Goal: Check status: Check status

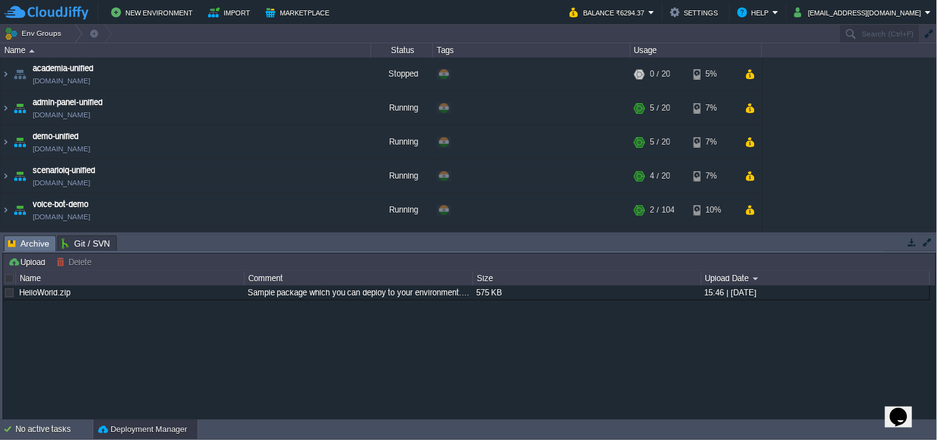
click at [916, 243] on button "button" at bounding box center [912, 242] width 11 height 11
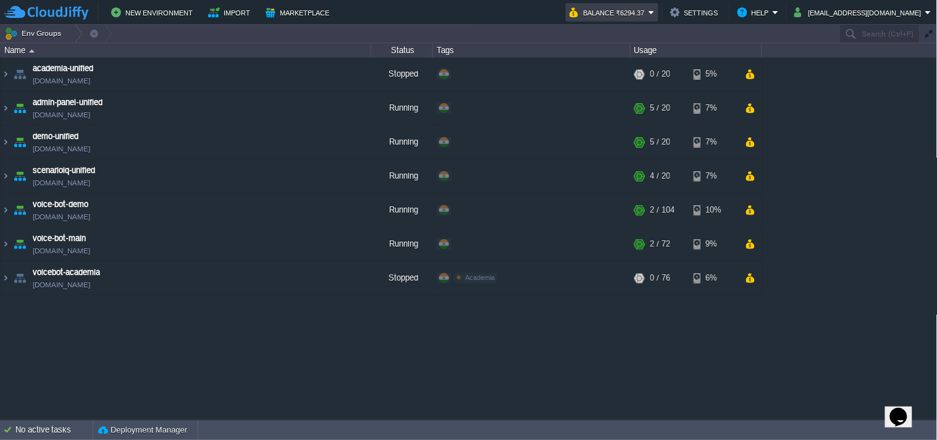
click at [646, 7] on button "Balance ₹6294.37" at bounding box center [609, 12] width 79 height 15
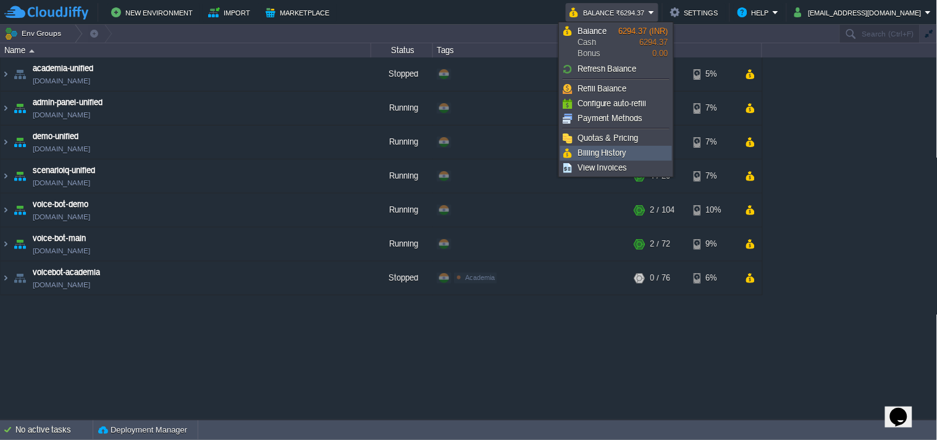
click at [618, 146] on li "Billing History" at bounding box center [616, 153] width 112 height 15
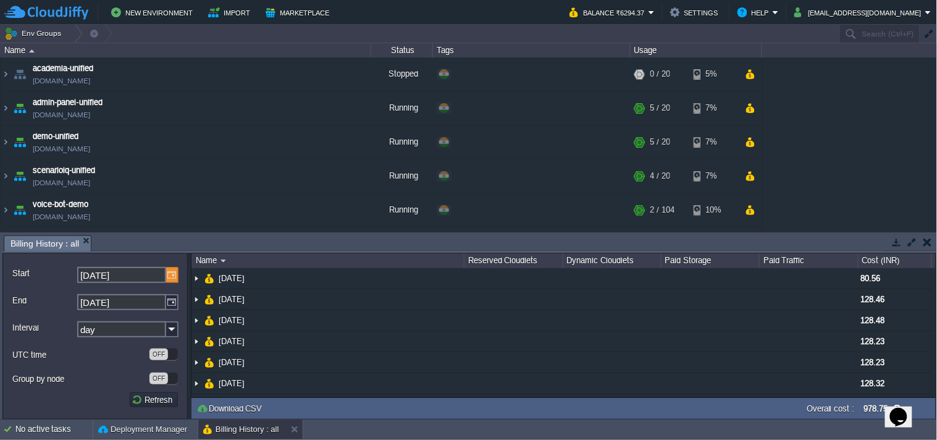
click at [169, 276] on img at bounding box center [172, 275] width 12 height 16
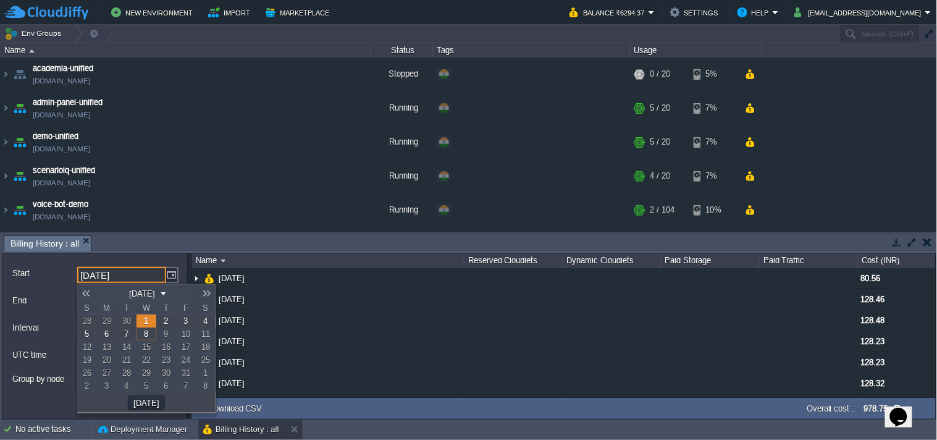
click at [89, 292] on link at bounding box center [85, 294] width 17 height 10
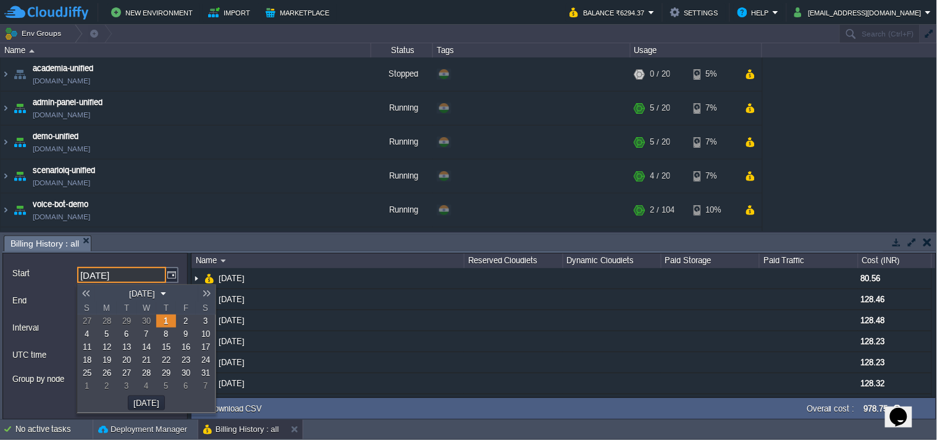
click at [89, 292] on link at bounding box center [85, 294] width 17 height 10
click at [205, 295] on link at bounding box center [206, 294] width 17 height 10
click at [89, 319] on span "1" at bounding box center [87, 320] width 4 height 9
type input "[DATE]"
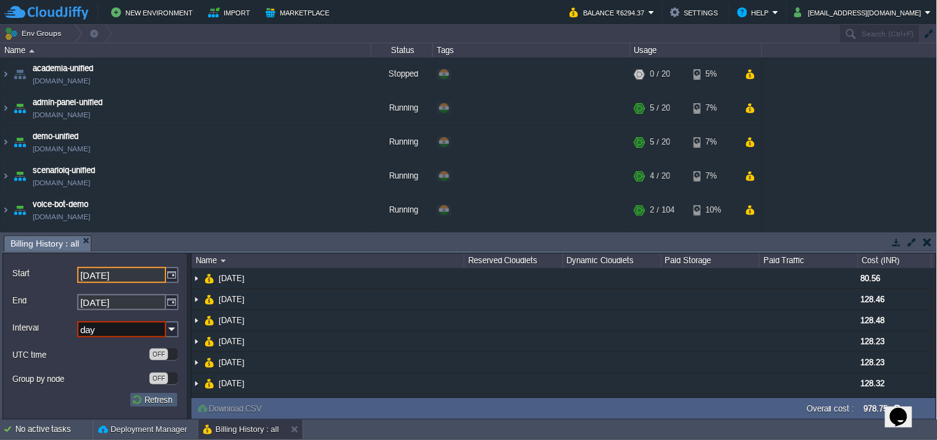
click at [159, 402] on button "Refresh" at bounding box center [154, 399] width 44 height 11
click at [154, 405] on button "Refresh" at bounding box center [154, 399] width 44 height 11
click at [142, 331] on input "day" at bounding box center [121, 329] width 89 height 16
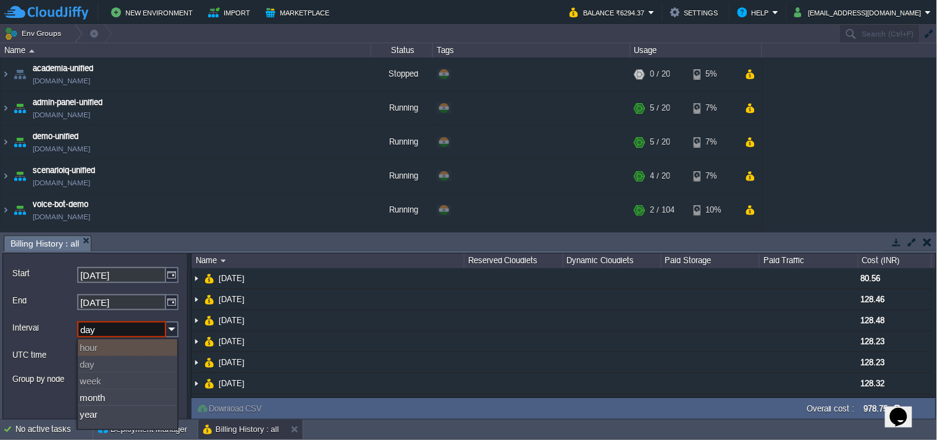
click at [57, 317] on form "Start [DATE] End [DATE] Interval day UTC time OFF Group by node OFF Refresh" at bounding box center [94, 336] width 185 height 167
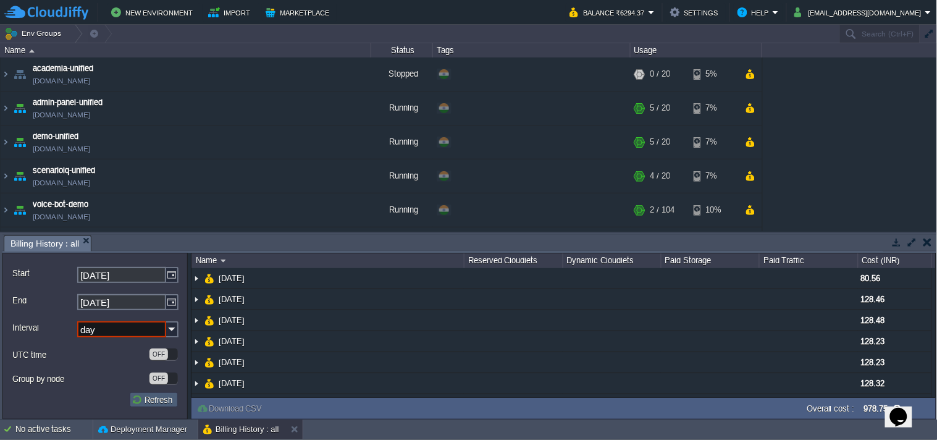
click at [138, 400] on button "Refresh" at bounding box center [154, 399] width 44 height 11
click at [108, 330] on input "day" at bounding box center [121, 329] width 89 height 16
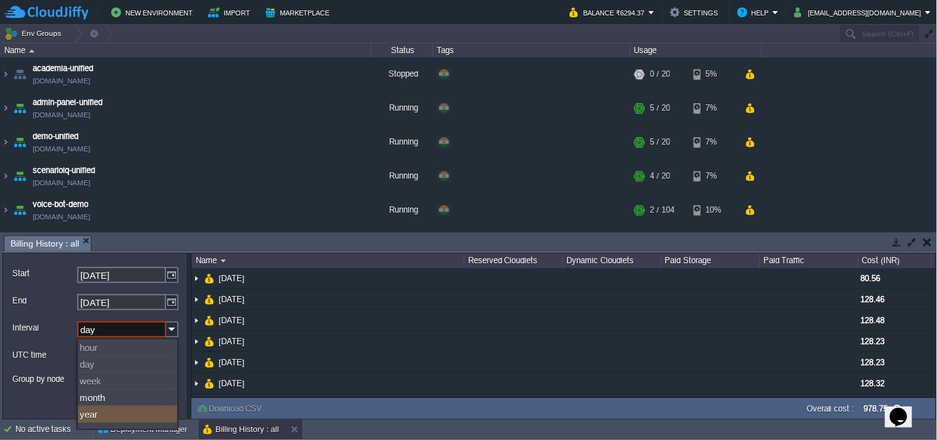
click at [114, 420] on div "year" at bounding box center [127, 414] width 99 height 17
type input "year"
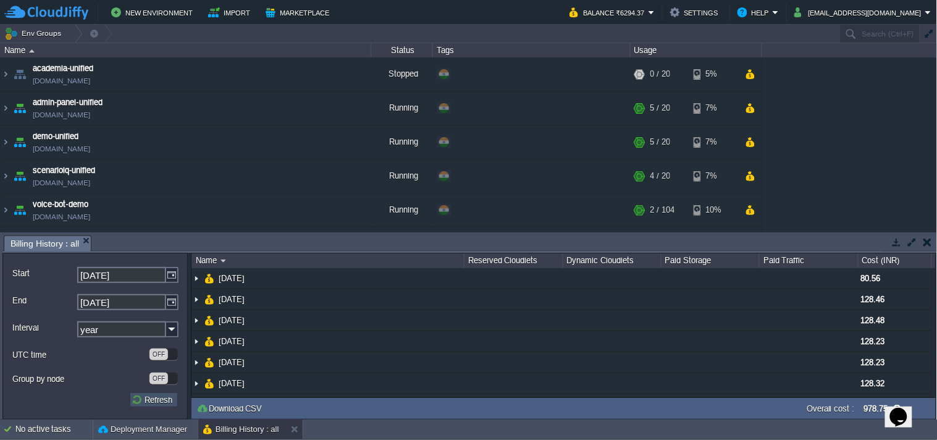
click at [152, 404] on button "Refresh" at bounding box center [154, 399] width 44 height 11
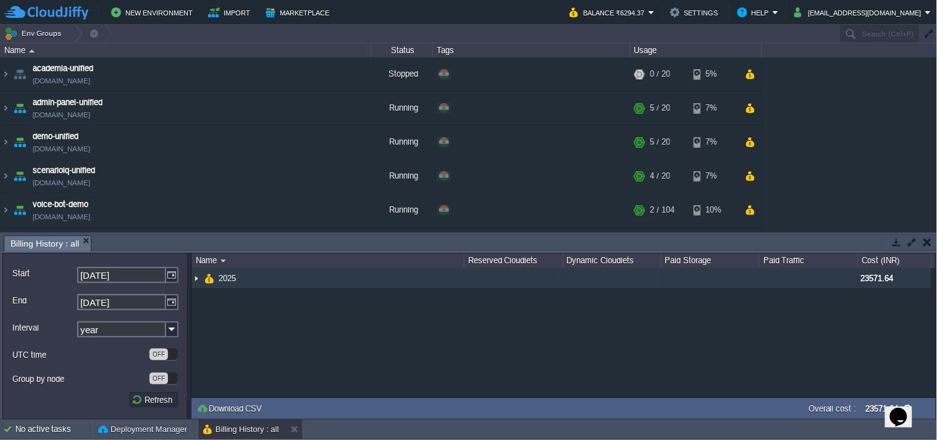
click at [358, 277] on td "2025" at bounding box center [328, 278] width 272 height 21
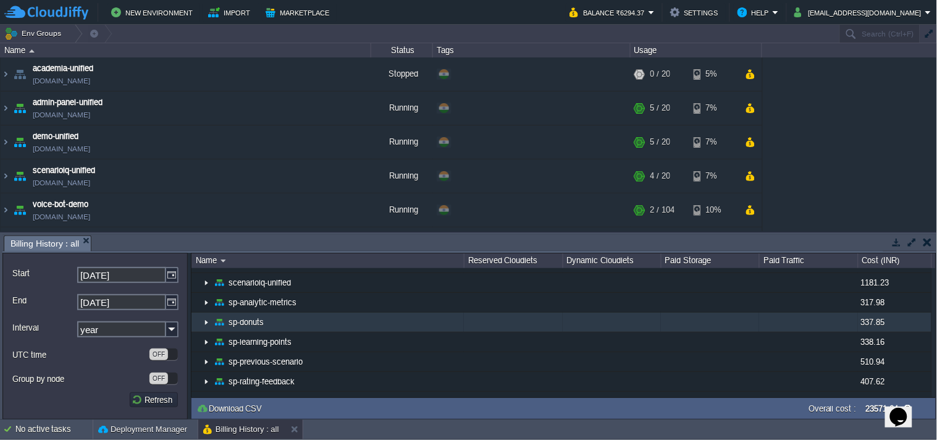
scroll to position [521, 0]
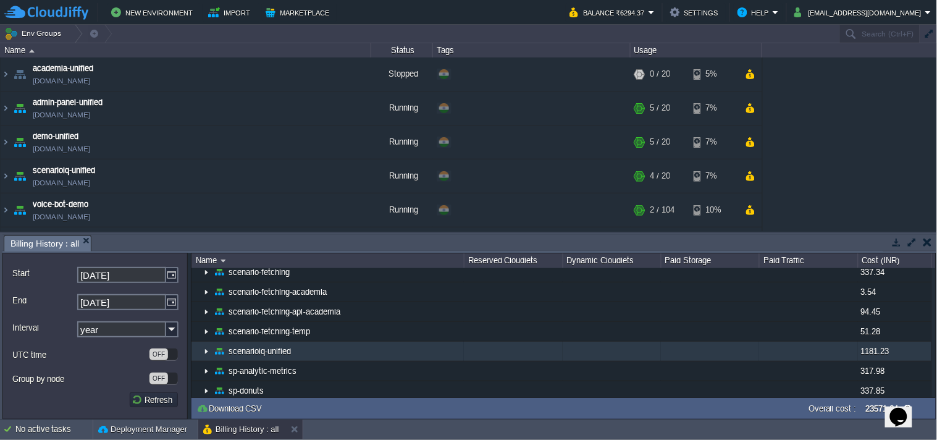
click at [208, 352] on img at bounding box center [206, 351] width 10 height 19
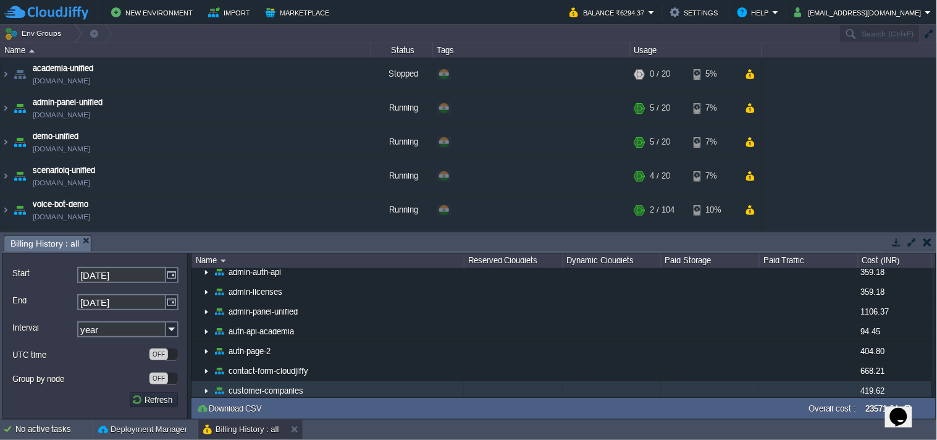
scroll to position [0, 0]
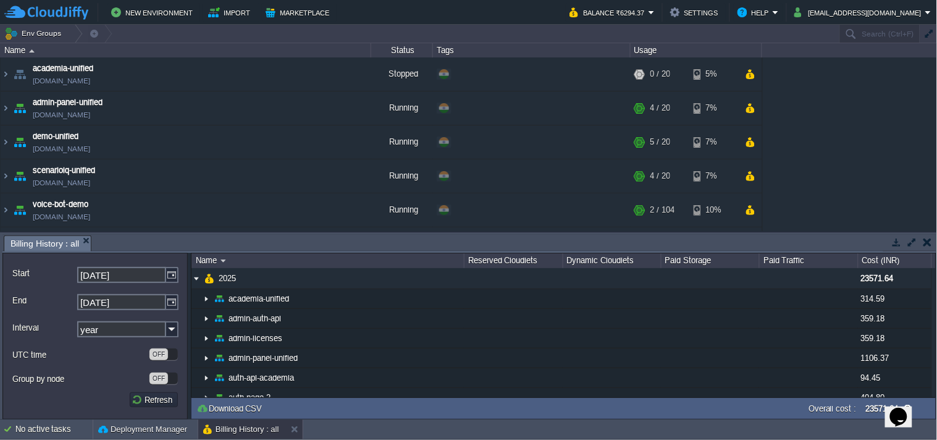
click at [901, 242] on button "button" at bounding box center [897, 242] width 11 height 11
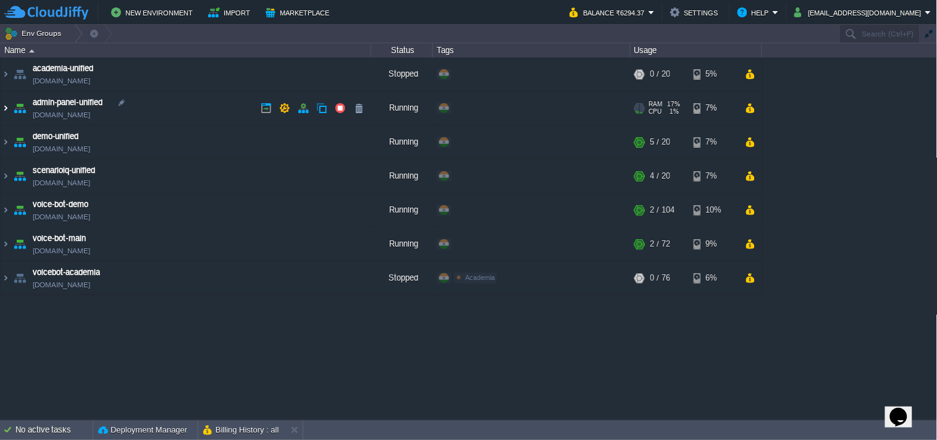
click at [1, 100] on img at bounding box center [6, 107] width 10 height 33
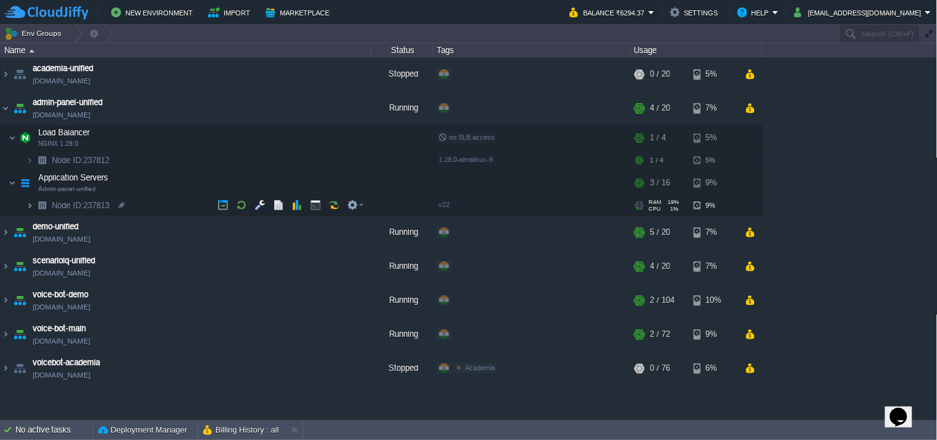
click at [27, 205] on img at bounding box center [29, 205] width 7 height 19
